Goal: Navigation & Orientation: Find specific page/section

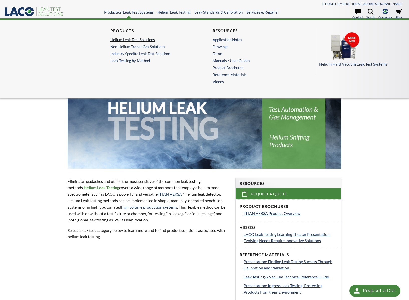
click at [136, 39] on link "Helium Leak Test Solutions" at bounding box center [151, 39] width 83 height 5
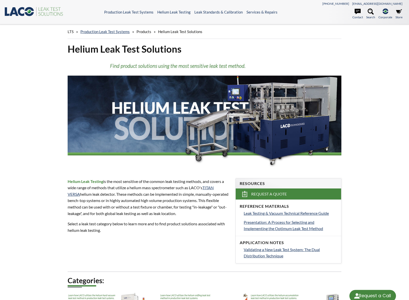
select select "Language Translate Widget"
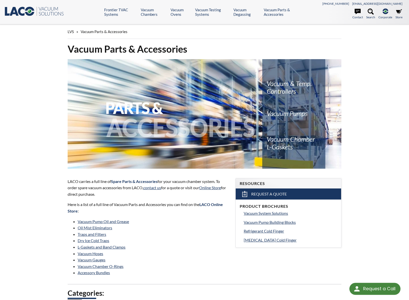
select select "Language Translate Widget"
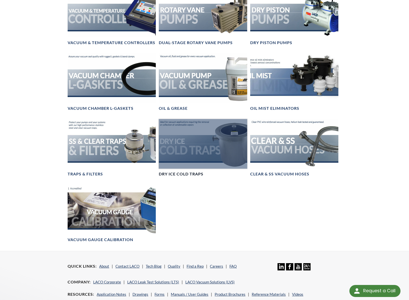
scroll to position [326, 0]
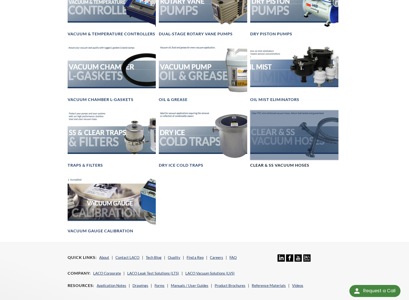
click at [276, 165] on h4 "Clear & SS Vacuum Hoses" at bounding box center [279, 165] width 59 height 5
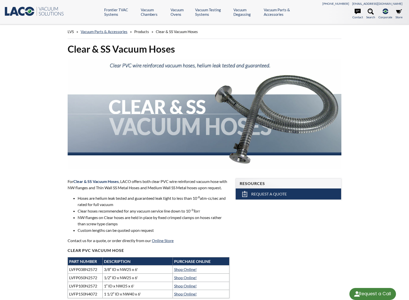
select select "Language Translate Widget"
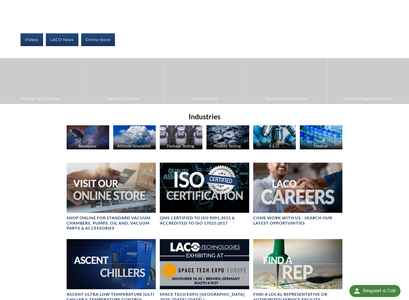
scroll to position [75, 0]
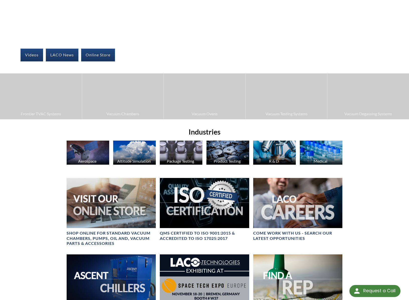
click at [225, 161] on div "Product Testing" at bounding box center [227, 161] width 43 height 5
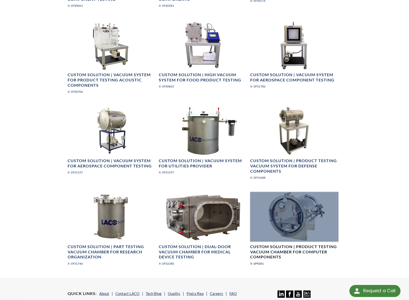
scroll to position [626, 0]
